Goal: Task Accomplishment & Management: Manage account settings

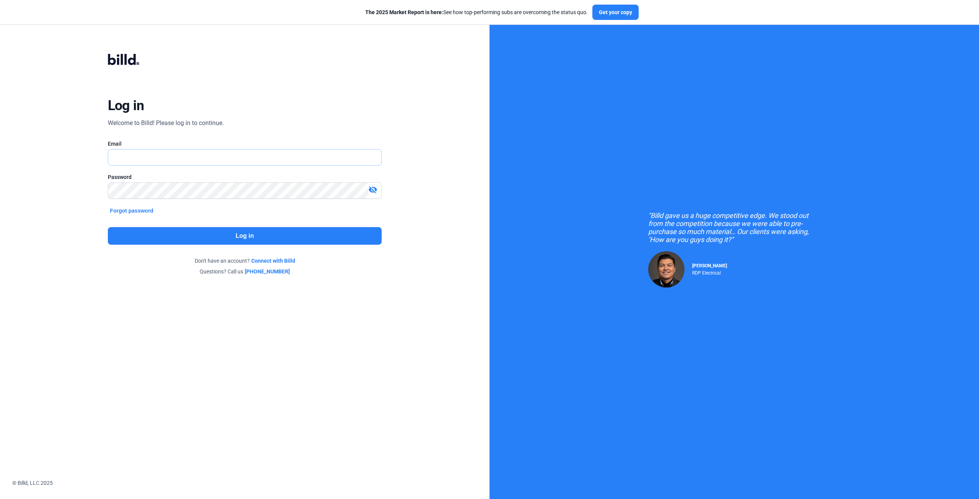
type input "[EMAIL_ADDRESS][DOMAIN_NAME]"
click at [262, 233] on button "Log in" at bounding box center [245, 236] width 274 height 18
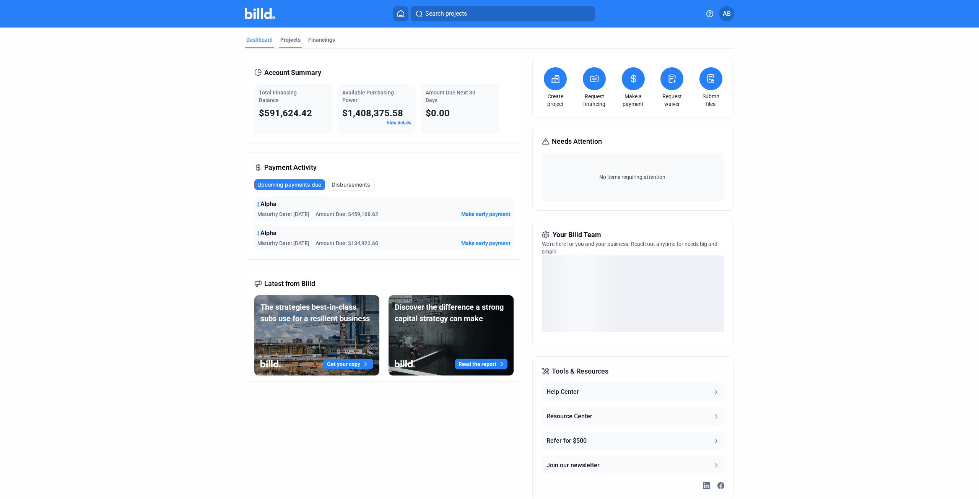
click at [288, 41] on div "Projects" at bounding box center [290, 40] width 20 height 8
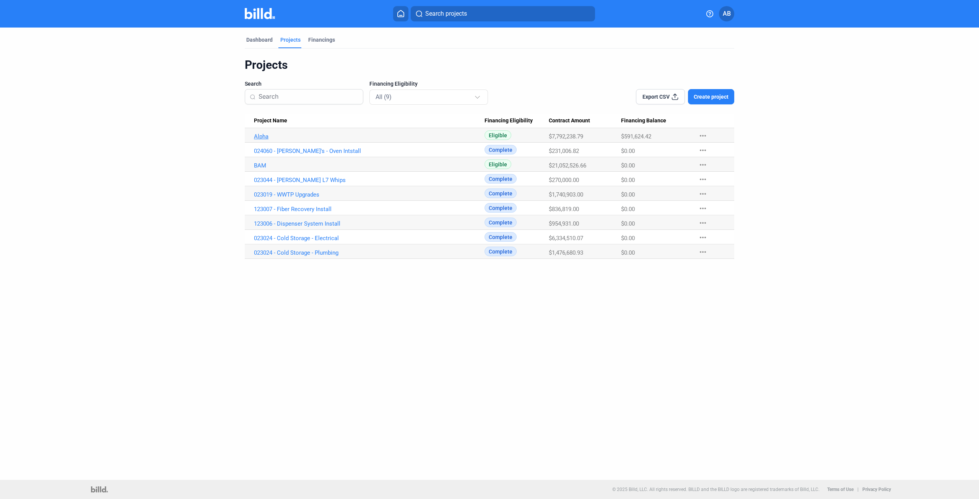
click at [262, 138] on link "Alpha" at bounding box center [369, 136] width 231 height 7
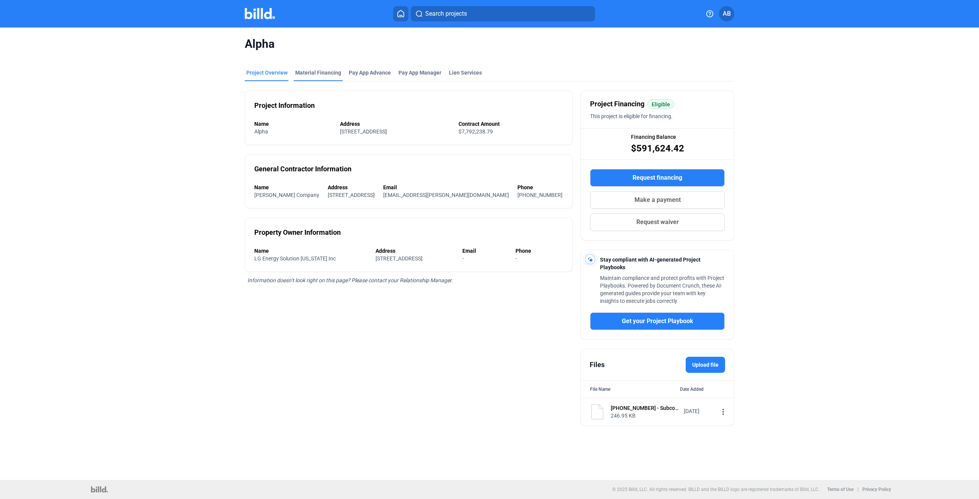
click at [320, 71] on div "Material Financing" at bounding box center [318, 73] width 46 height 8
